Goal: Task Accomplishment & Management: Manage account settings

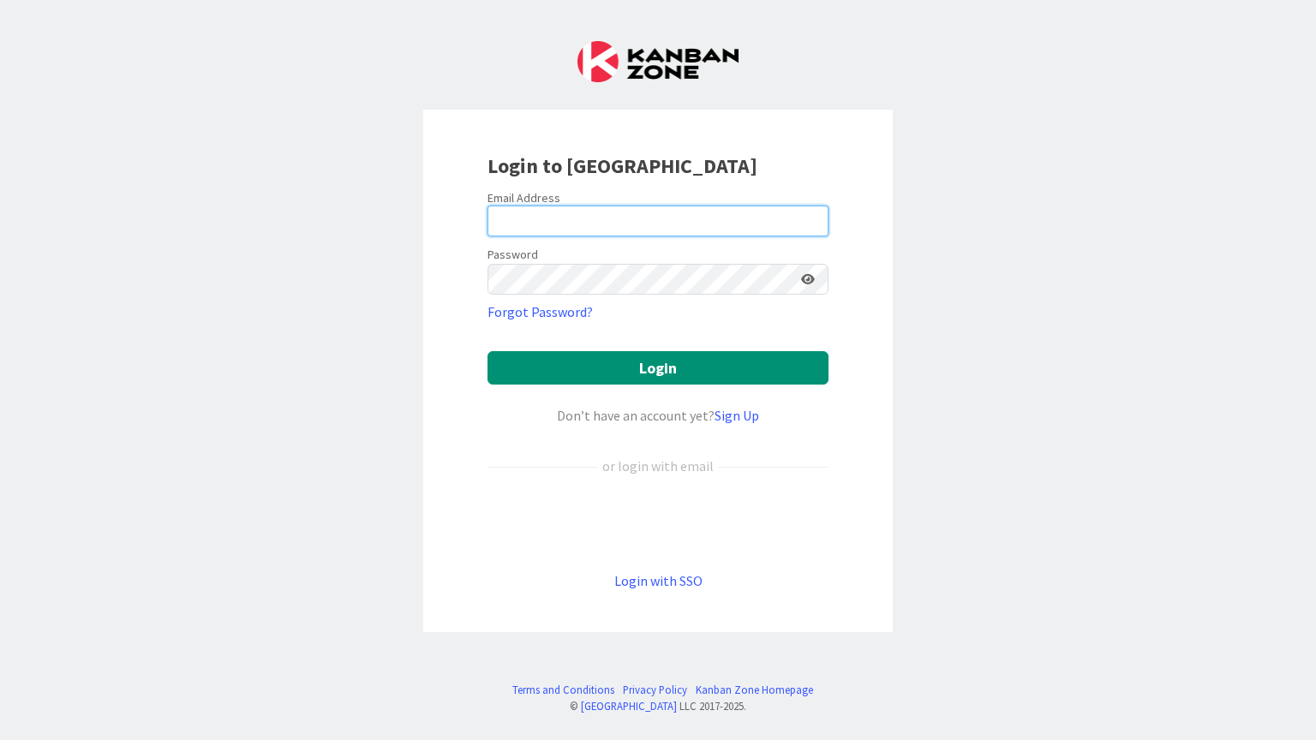
click at [672, 224] on input "email" at bounding box center [658, 221] width 341 height 31
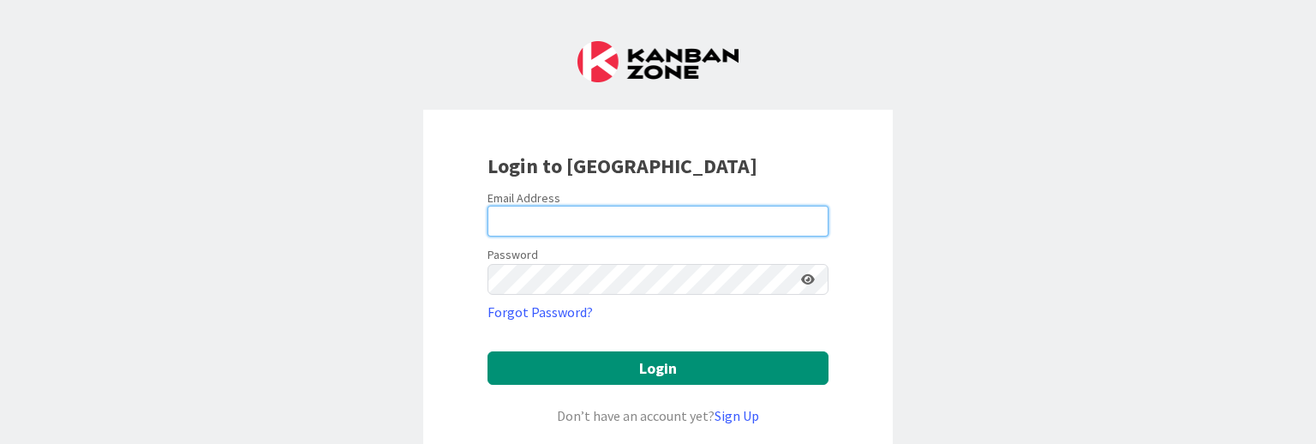
click at [660, 231] on input "email" at bounding box center [658, 221] width 341 height 31
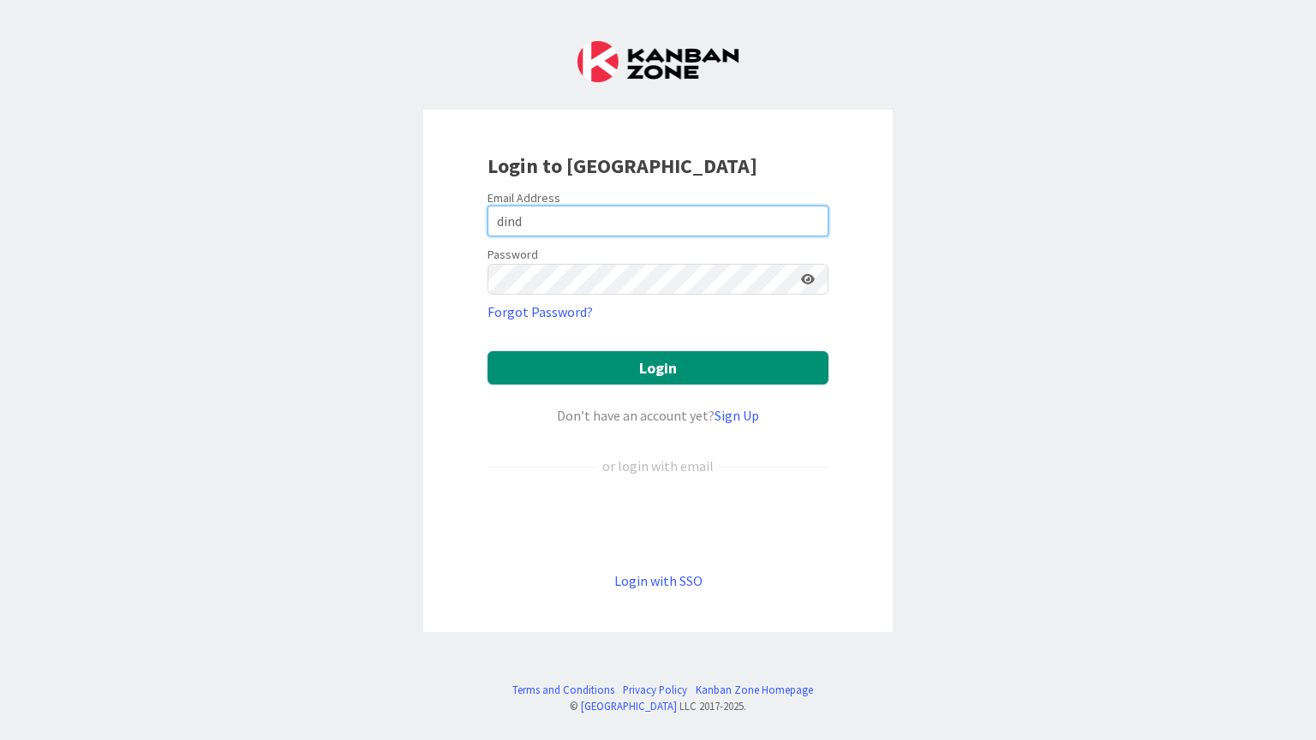
click at [660, 231] on input "dind" at bounding box center [658, 221] width 341 height 31
type input "[EMAIL_ADDRESS][DOMAIN_NAME]"
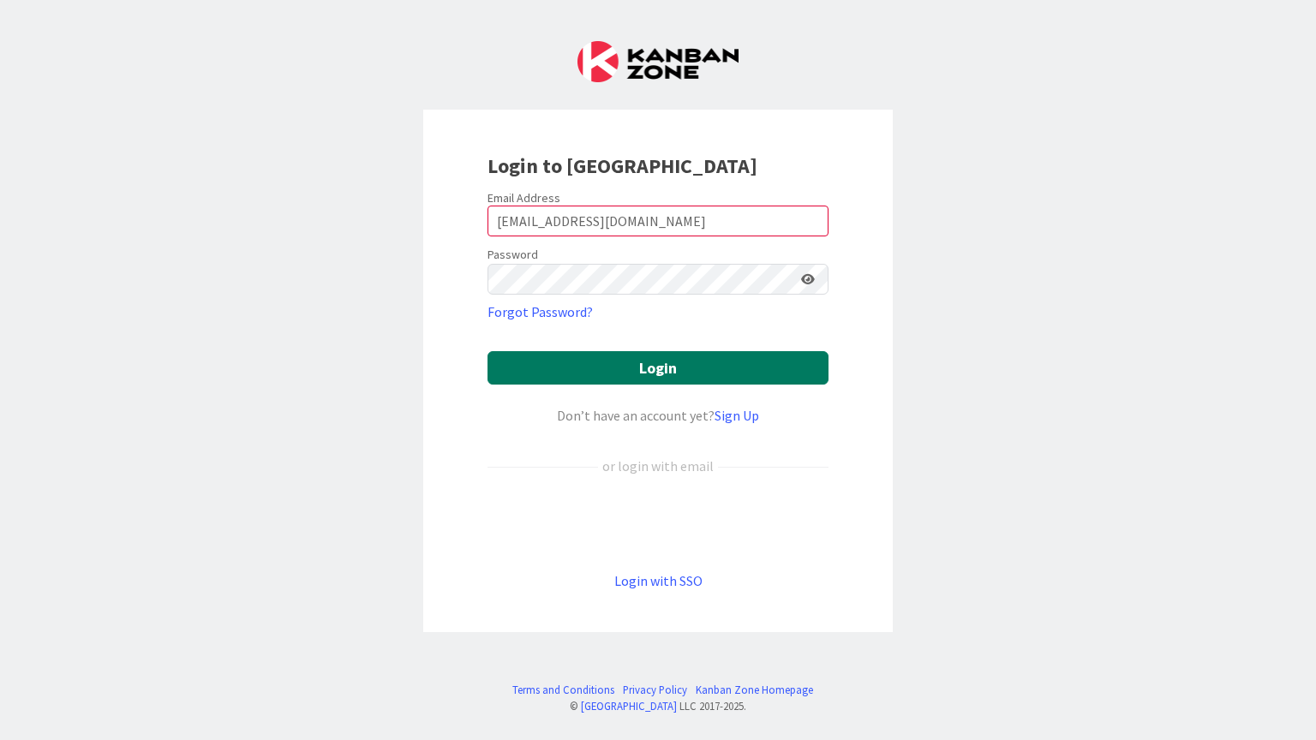
click at [674, 370] on button "Login" at bounding box center [658, 367] width 341 height 33
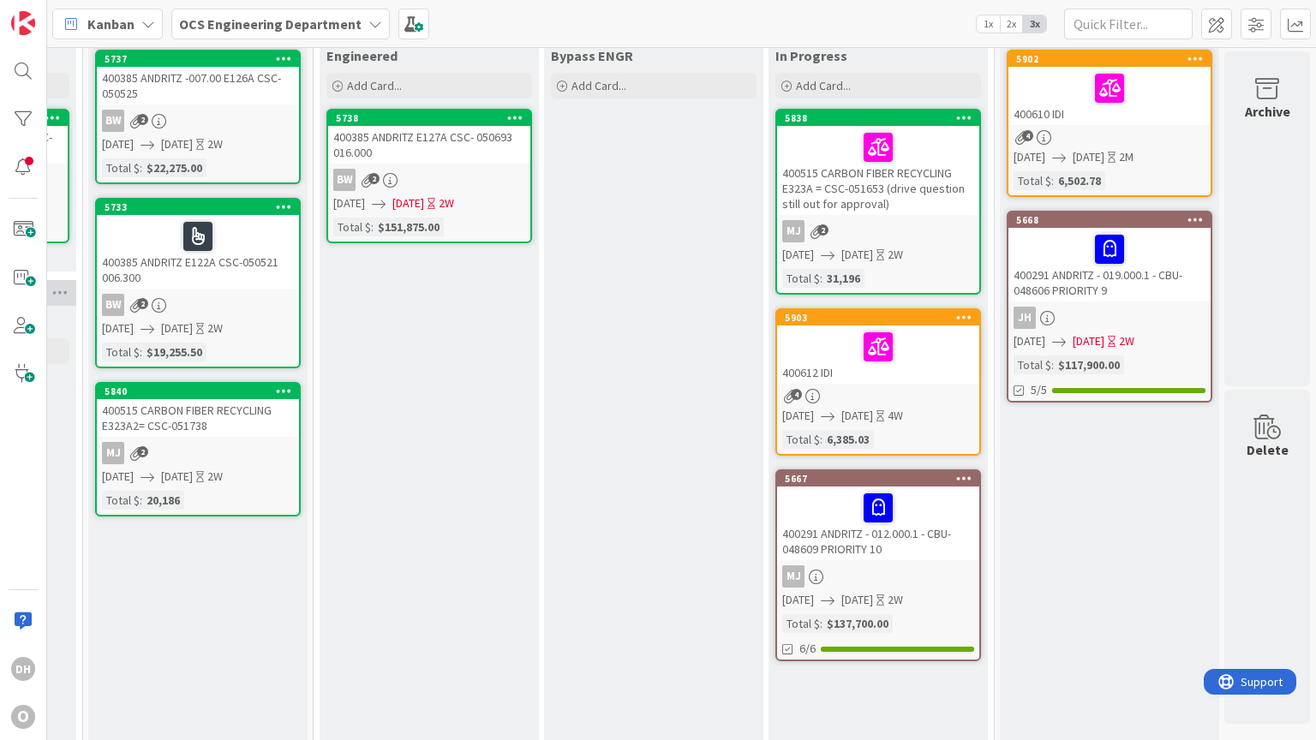
scroll to position [96, 1524]
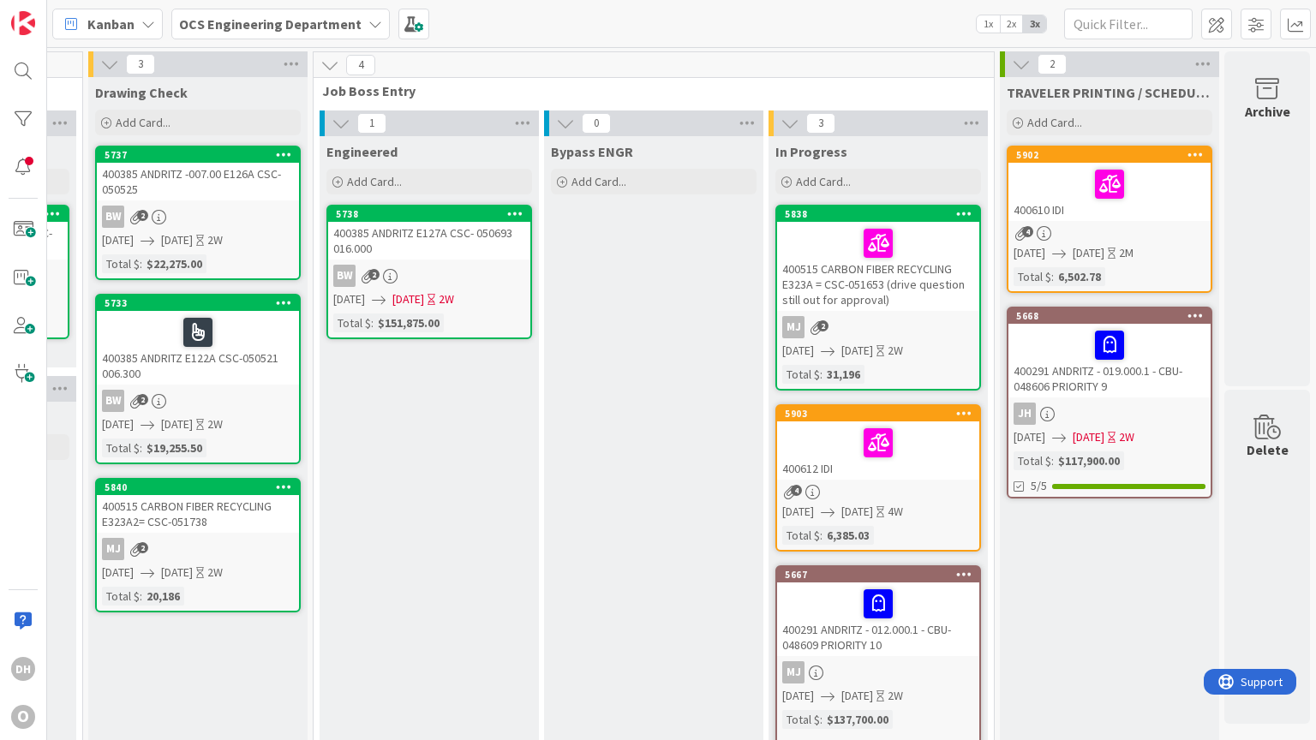
scroll to position [0, 0]
